Goal: Transaction & Acquisition: Download file/media

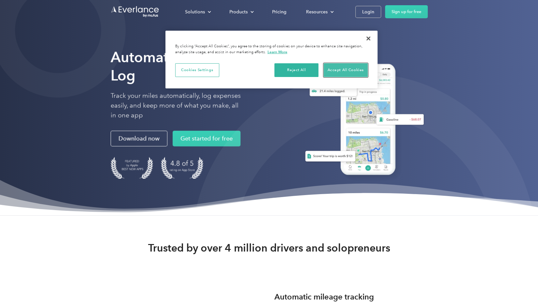
click at [355, 70] on button "Accept All Cookies" at bounding box center [346, 70] width 44 height 14
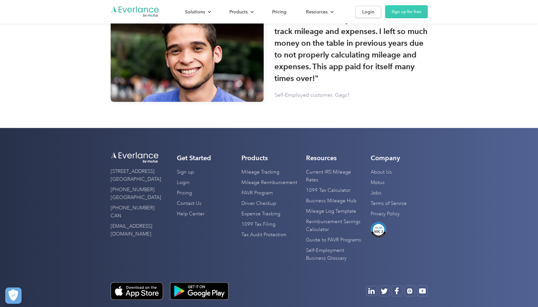
scroll to position [1910, 0]
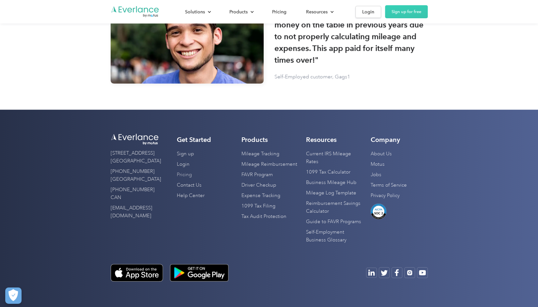
click at [182, 173] on link "Pricing" at bounding box center [183, 175] width 15 height 10
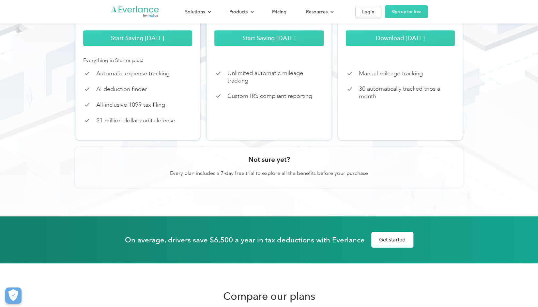
scroll to position [65, 0]
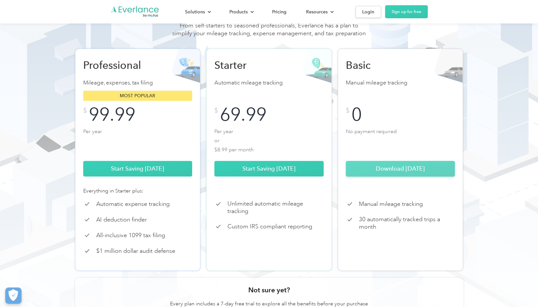
click at [402, 176] on link "Download [DATE]" at bounding box center [400, 169] width 109 height 16
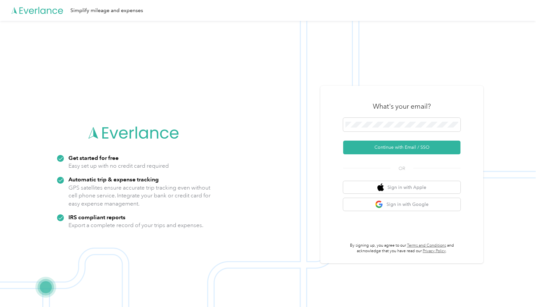
scroll to position [21, 0]
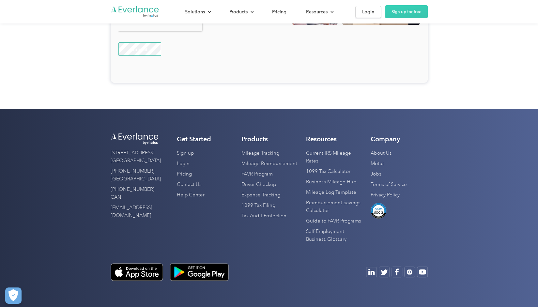
scroll to position [1699, 0]
click at [205, 267] on img at bounding box center [199, 272] width 59 height 18
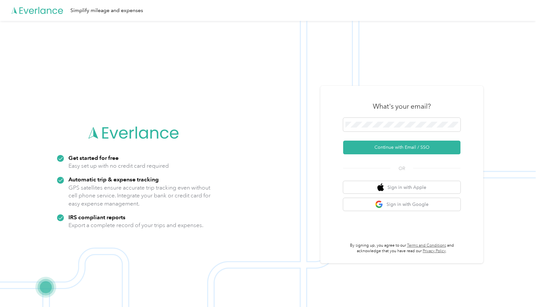
scroll to position [21, 0]
